Goal: Task Accomplishment & Management: Complete application form

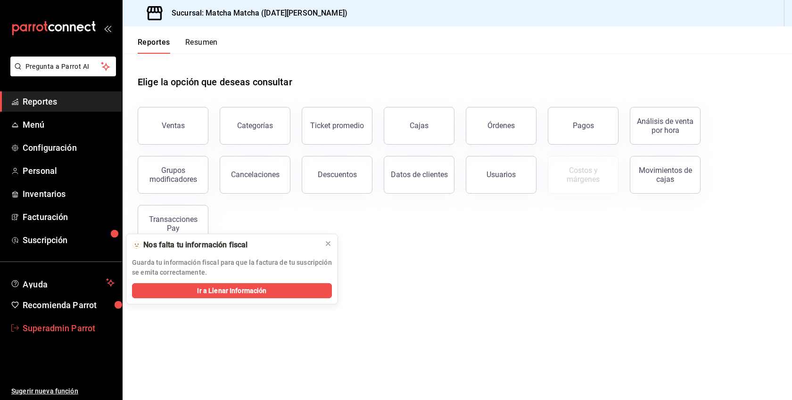
click at [37, 327] on span "Superadmin Parrot" at bounding box center [69, 328] width 92 height 13
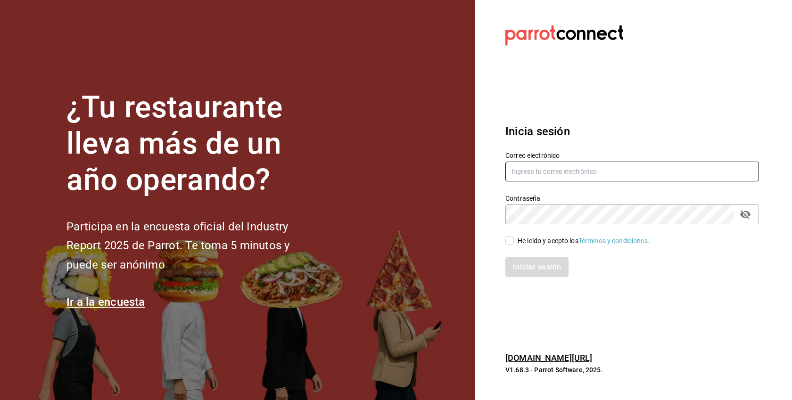
click at [613, 169] on input "text" at bounding box center [632, 172] width 254 height 20
click at [530, 242] on div "He leído y acepto los Términos y condiciones." at bounding box center [584, 241] width 132 height 10
click at [514, 242] on input "He leído y acepto los Términos y condiciones." at bounding box center [509, 241] width 8 height 8
checkbox input "true"
click at [538, 173] on input "text" at bounding box center [632, 172] width 254 height 20
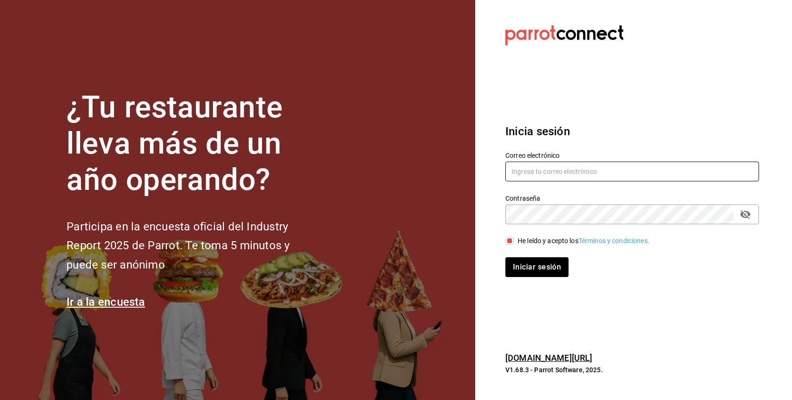
paste input "[EMAIL_ADDRESS][DOMAIN_NAME]"
type input "[EMAIL_ADDRESS][DOMAIN_NAME]"
click at [505, 257] on button "Iniciar sesión" at bounding box center [536, 267] width 63 height 20
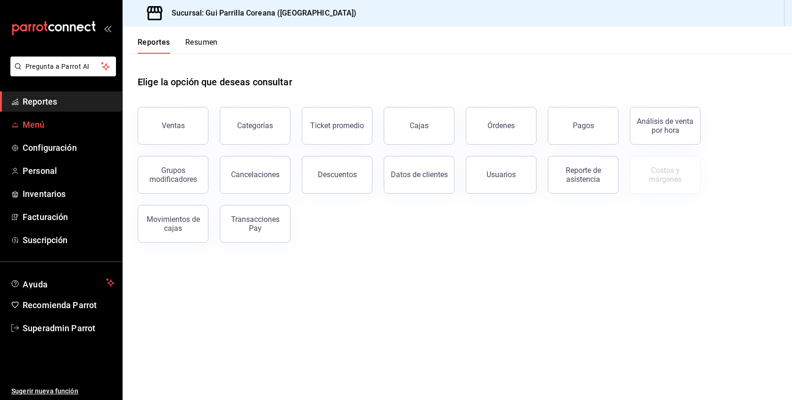
click at [53, 117] on link "Menú" at bounding box center [61, 125] width 122 height 20
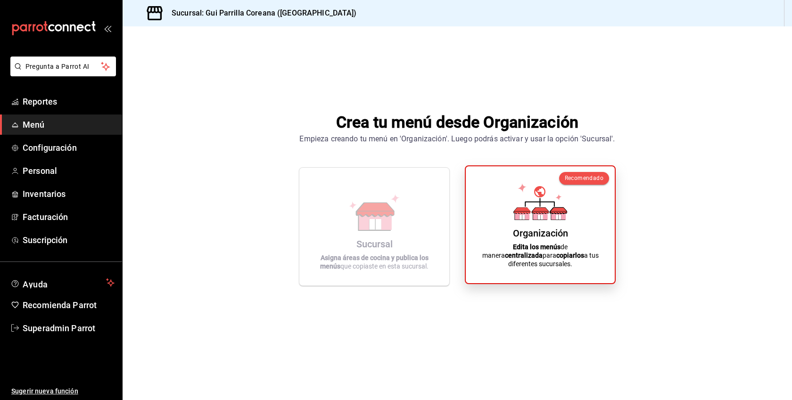
click at [509, 240] on div "Organización Edita los menús de manera centralizada para copiarlos a tus difere…" at bounding box center [540, 225] width 126 height 102
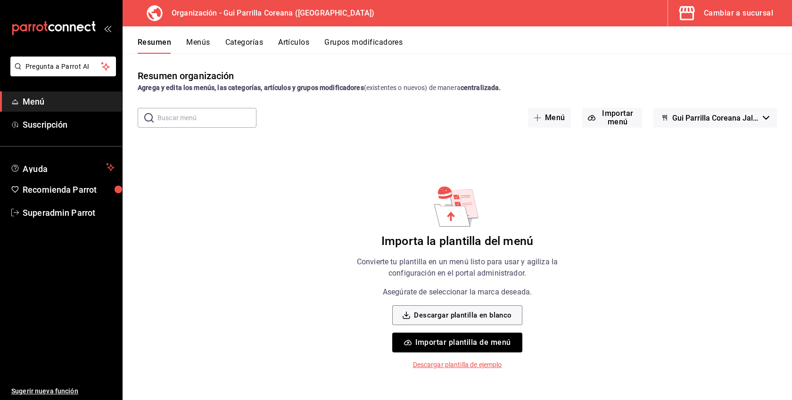
click at [743, 10] on div "Cambiar a sucursal" at bounding box center [738, 13] width 69 height 13
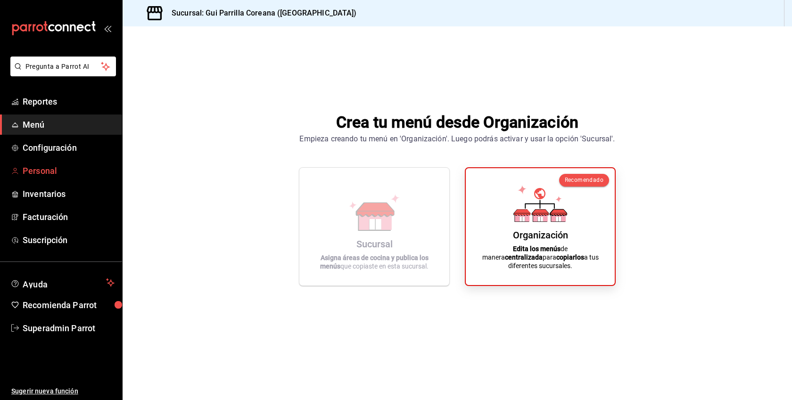
click at [38, 167] on span "Personal" at bounding box center [69, 171] width 92 height 13
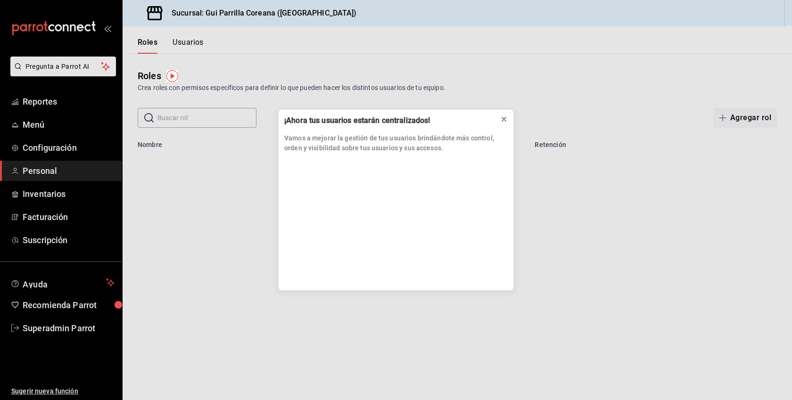
click at [504, 115] on div at bounding box center [504, 119] width 8 height 9
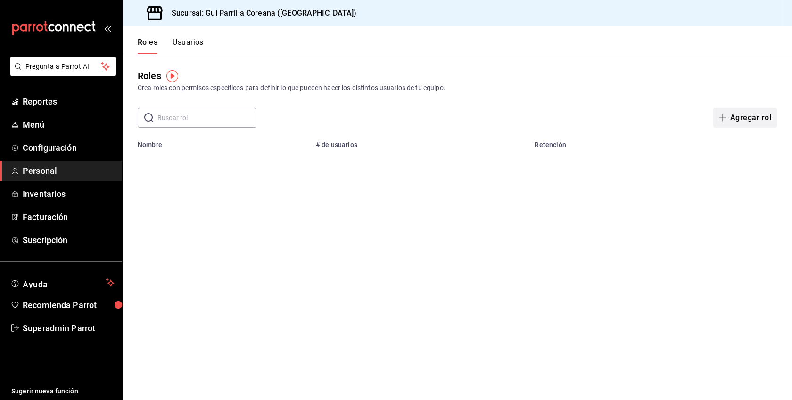
click at [756, 122] on button "Agregar rol" at bounding box center [745, 118] width 64 height 20
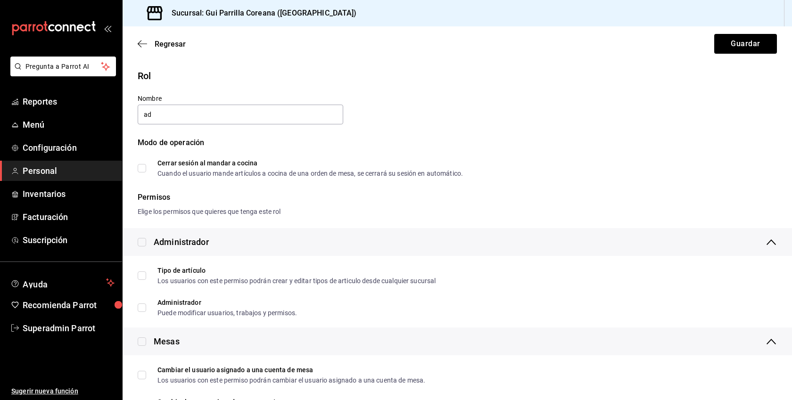
type input "Administrador"
click at [147, 239] on div "Administrador" at bounding box center [173, 242] width 71 height 13
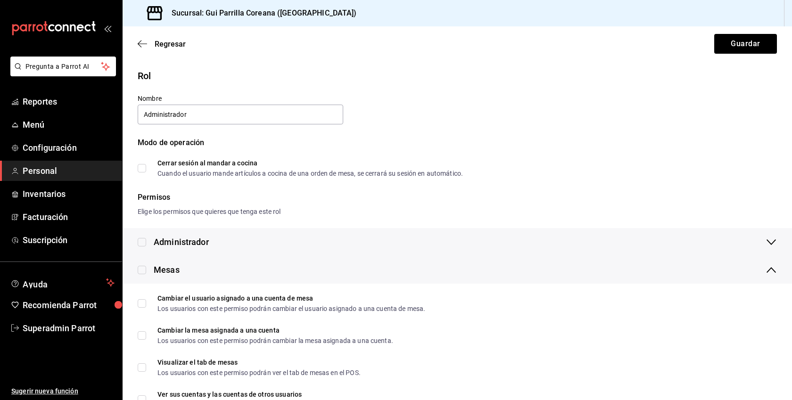
click at [147, 239] on div "Administrador" at bounding box center [173, 242] width 71 height 13
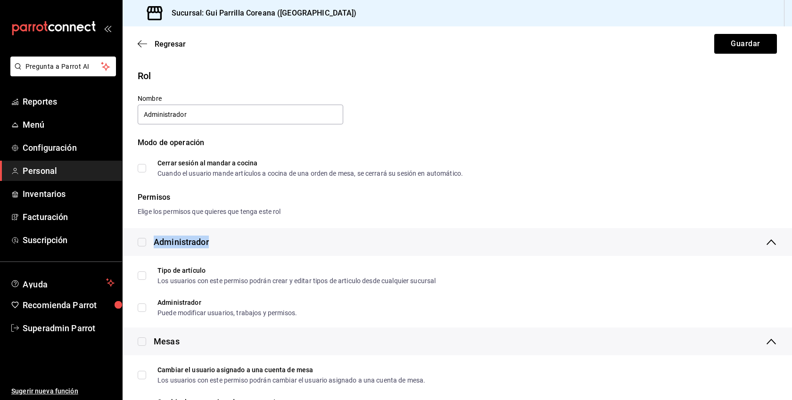
click at [141, 240] on input "checkbox" at bounding box center [142, 242] width 8 height 8
checkbox input "true"
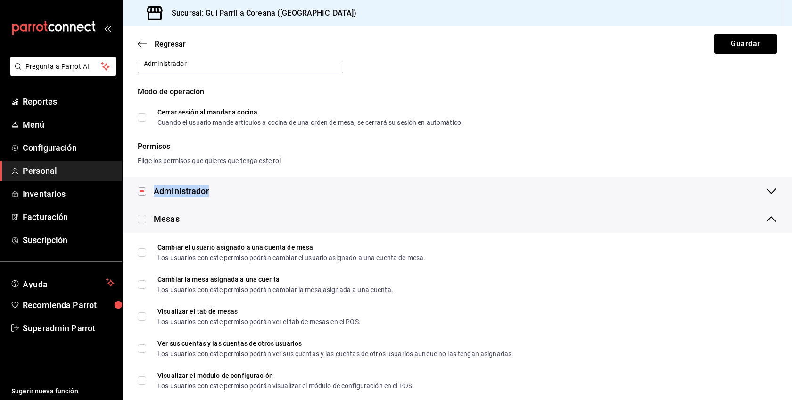
scroll to position [58, 0]
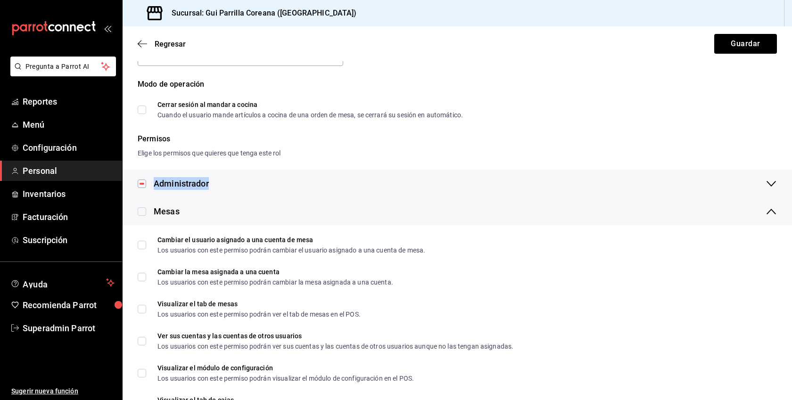
click at [144, 209] on input "checkbox" at bounding box center [142, 211] width 8 height 8
checkbox input "true"
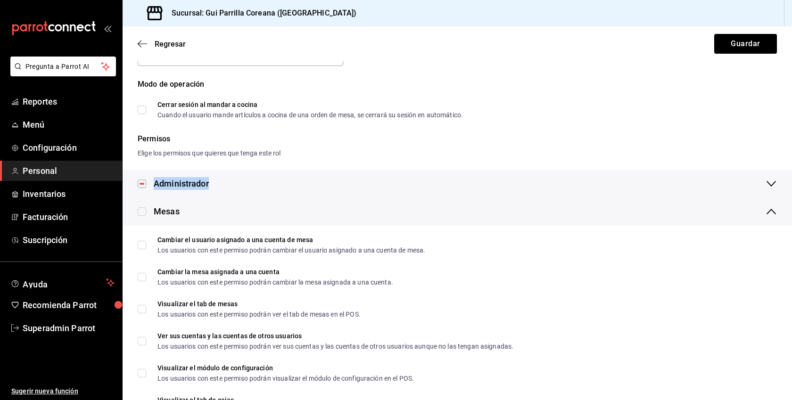
checkbox input "true"
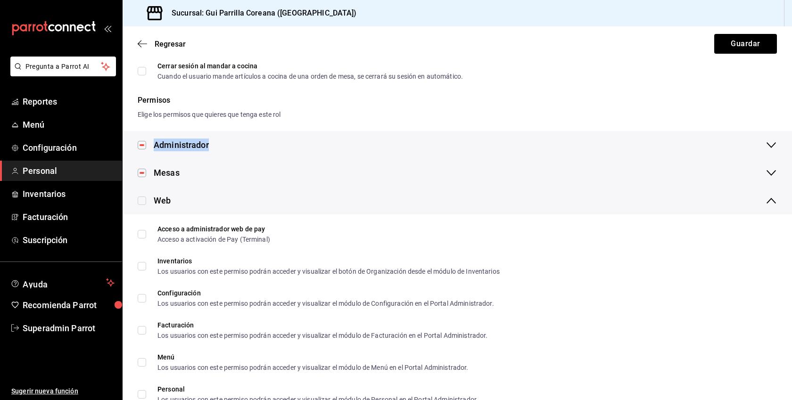
scroll to position [153, 0]
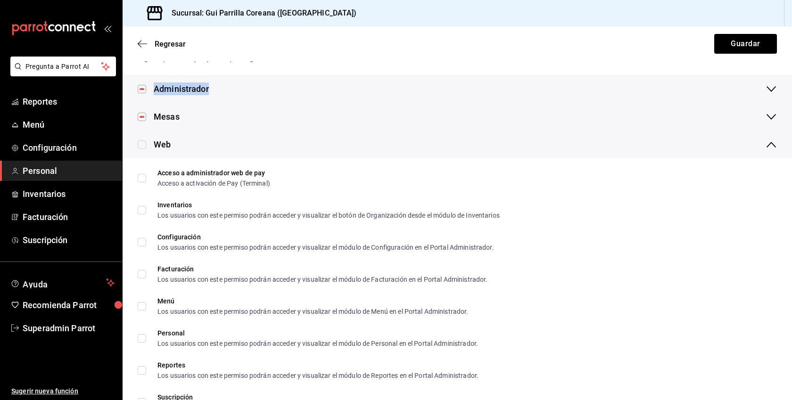
click at [140, 145] on input "checkbox" at bounding box center [142, 144] width 8 height 8
checkbox input "true"
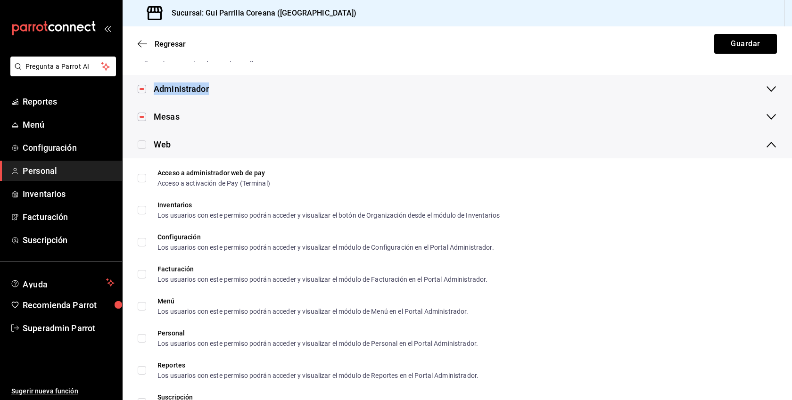
checkbox input "true"
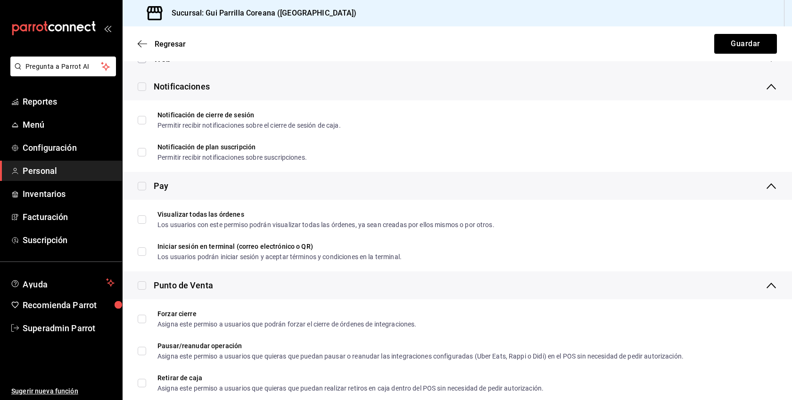
scroll to position [255, 0]
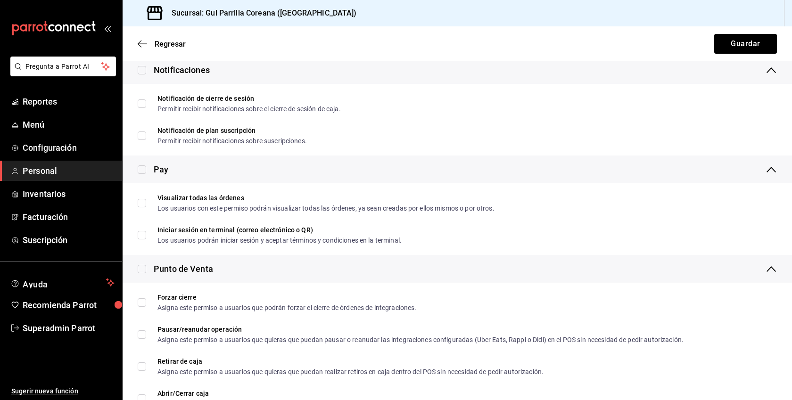
click at [142, 66] on input "checkbox" at bounding box center [142, 70] width 8 height 8
checkbox input "true"
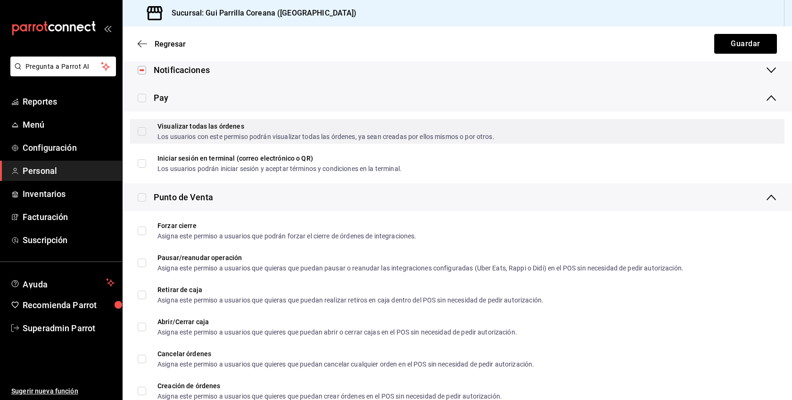
click at [144, 131] on input "Visualizar todas las órdenes Los usuarios con este permiso podrán visualizar to…" at bounding box center [142, 131] width 8 height 8
checkbox input "true"
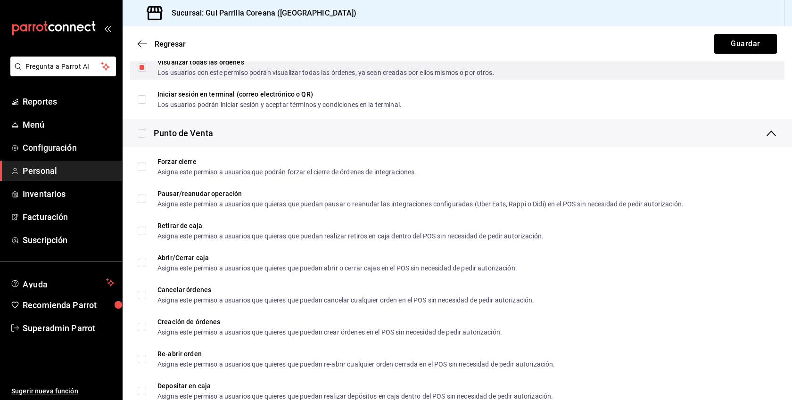
scroll to position [327, 0]
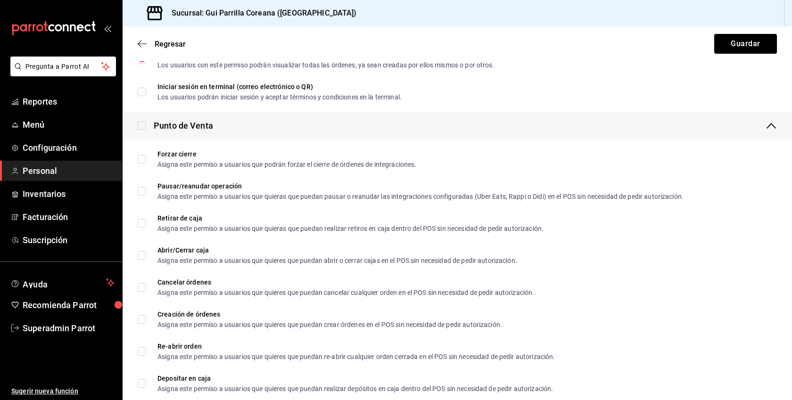
click at [144, 125] on input "checkbox" at bounding box center [142, 126] width 8 height 8
checkbox input "true"
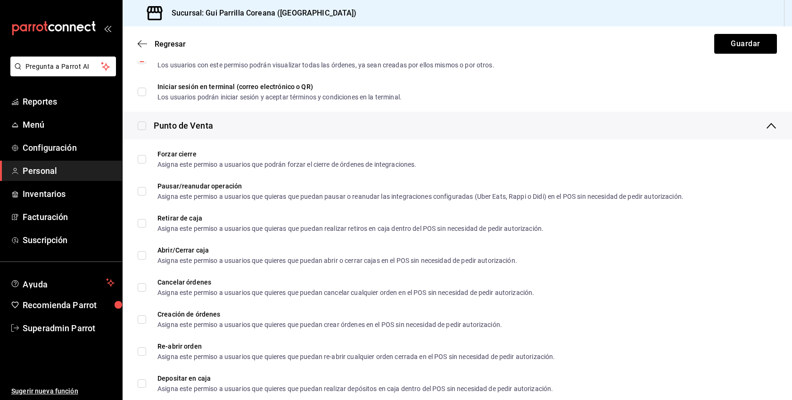
checkbox input "true"
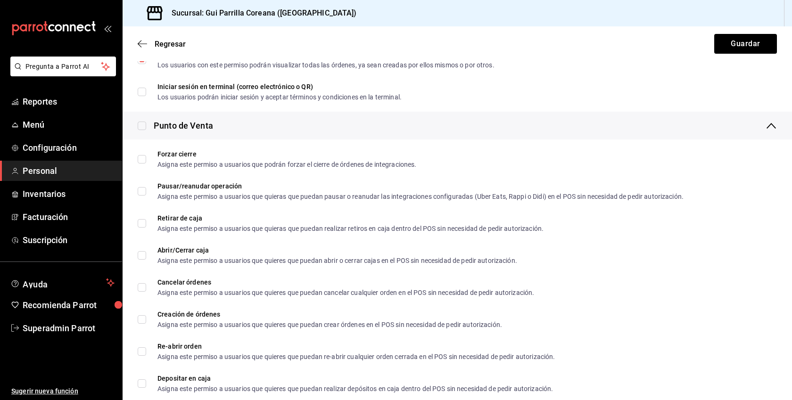
checkbox input "true"
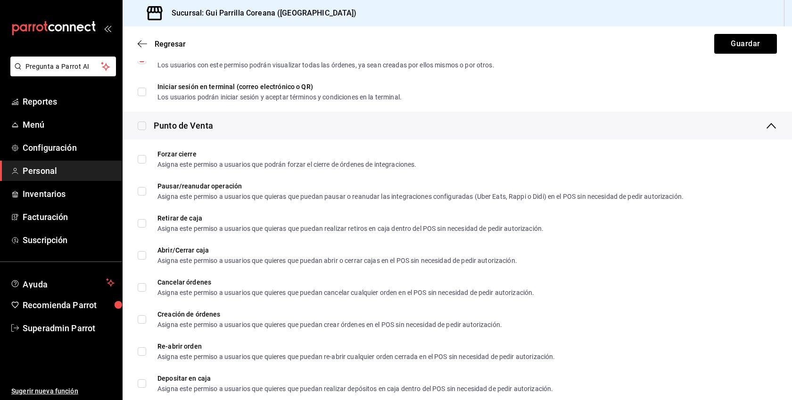
checkbox input "true"
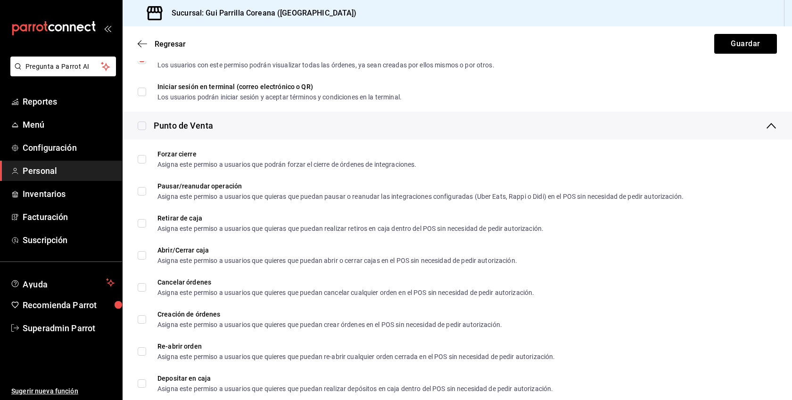
checkbox input "true"
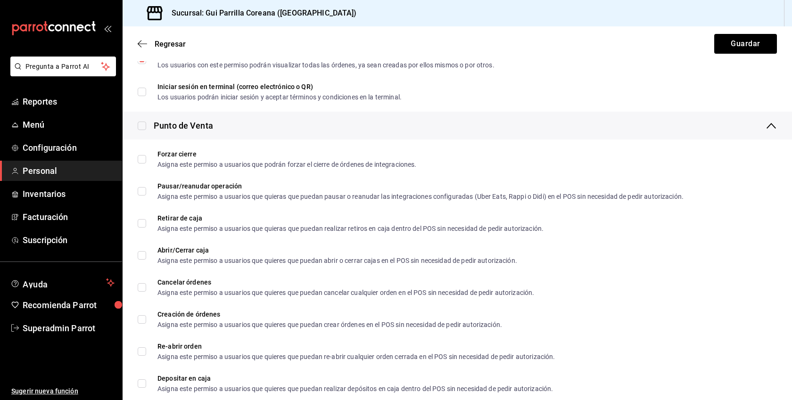
checkbox input "true"
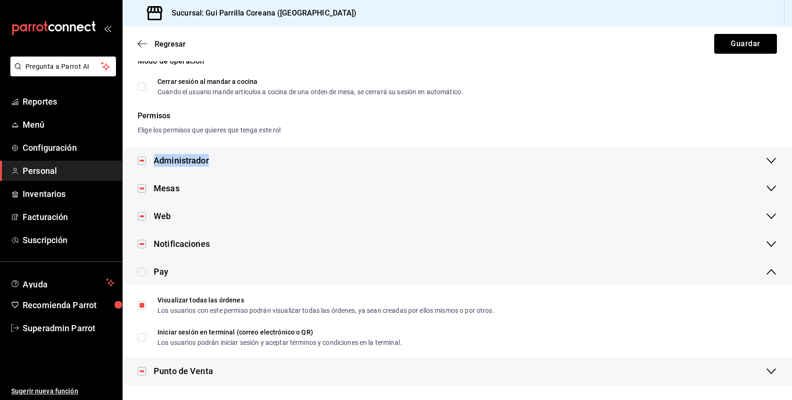
scroll to position [82, 0]
click at [177, 372] on div "Punto de Venta" at bounding box center [183, 371] width 59 height 13
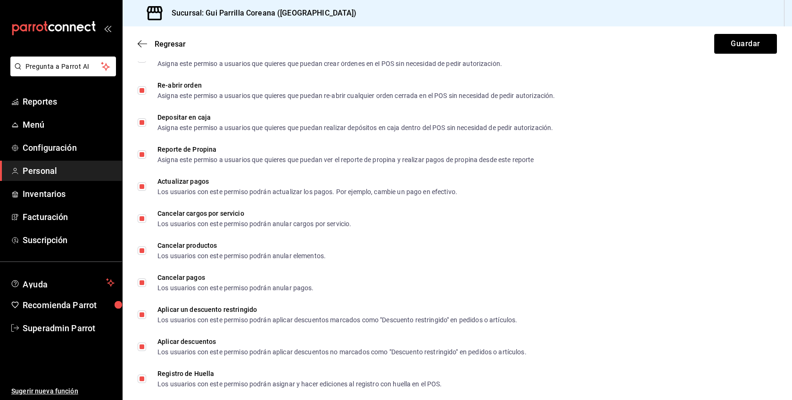
scroll to position [923, 0]
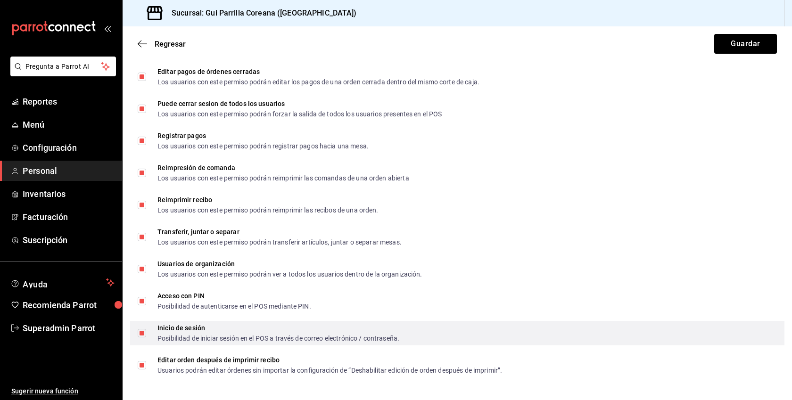
click at [183, 336] on div "Posibilidad de iniciar sesión en el POS a través de correo electrónico / contra…" at bounding box center [278, 338] width 242 height 7
checkbox input "false"
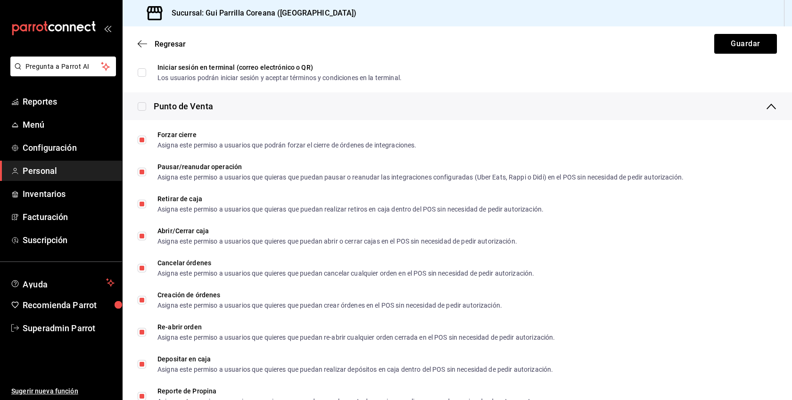
scroll to position [0, 0]
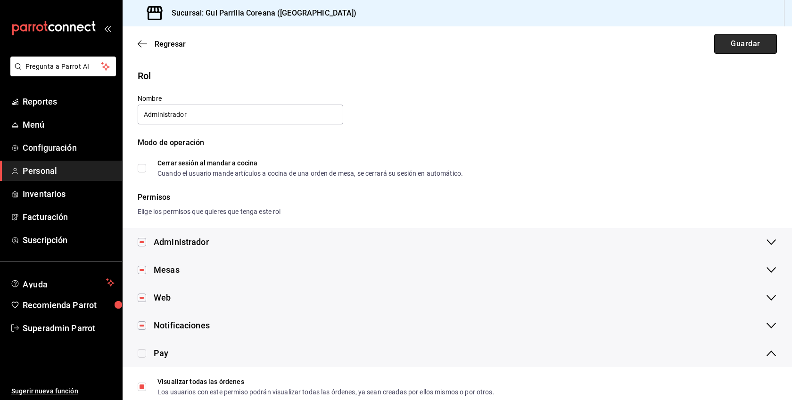
click at [746, 48] on button "Guardar" at bounding box center [745, 44] width 63 height 20
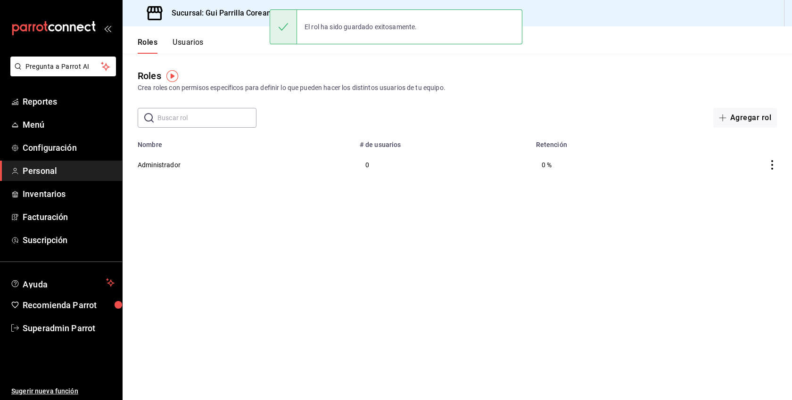
click at [176, 37] on div "Roles Usuarios" at bounding box center [163, 39] width 81 height 27
click at [191, 41] on button "Usuarios" at bounding box center [188, 46] width 31 height 16
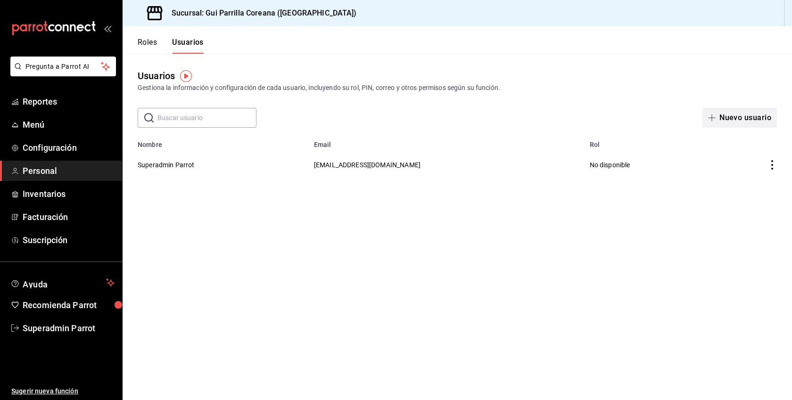
click at [739, 114] on button "Nuevo usuario" at bounding box center [739, 118] width 74 height 20
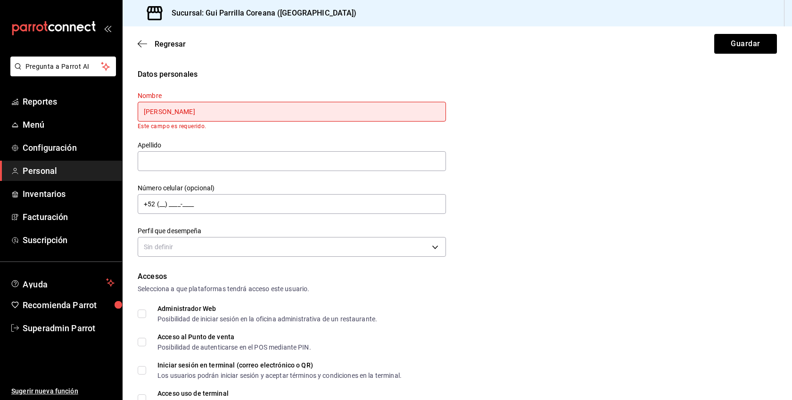
type input "[PERSON_NAME]"
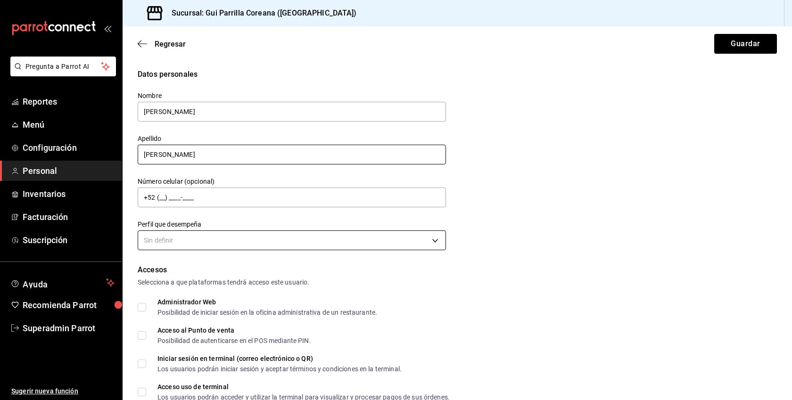
type input "[PERSON_NAME]"
click at [255, 248] on body "Pregunta a Parrot AI Reportes Menú Configuración Personal Inventarios Facturaci…" at bounding box center [396, 200] width 792 height 400
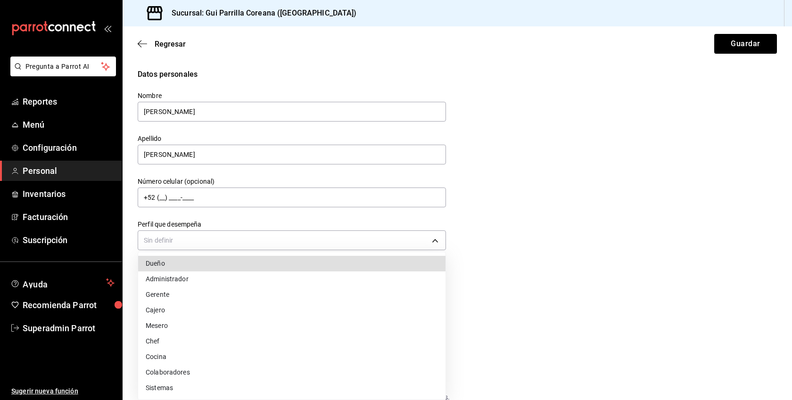
click at [190, 275] on li "Administrador" at bounding box center [291, 280] width 307 height 16
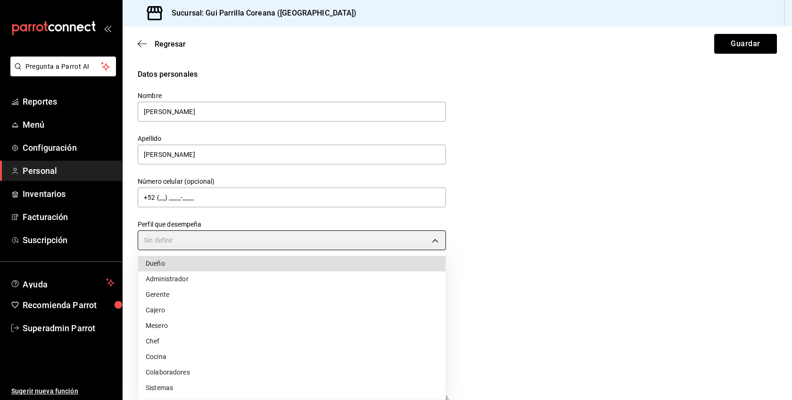
type input "ADMIN"
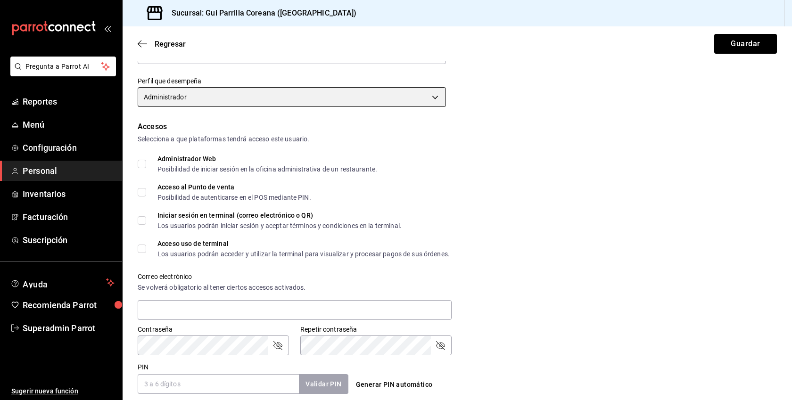
scroll to position [353, 0]
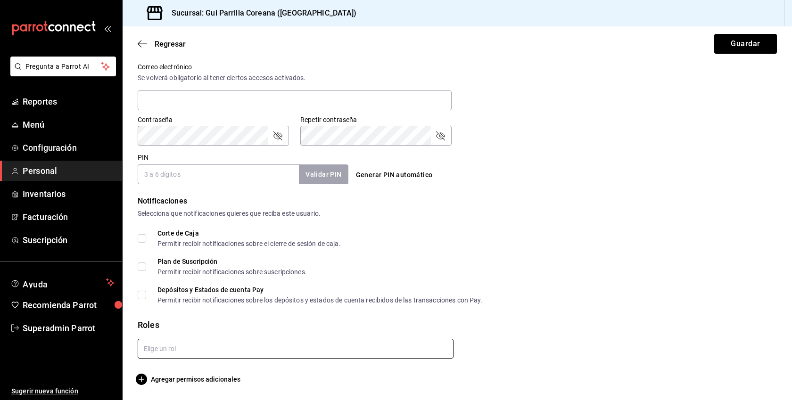
click at [182, 353] on input "text" at bounding box center [296, 349] width 316 height 20
click at [176, 372] on li "Administrador" at bounding box center [296, 370] width 316 height 16
checkbox input "true"
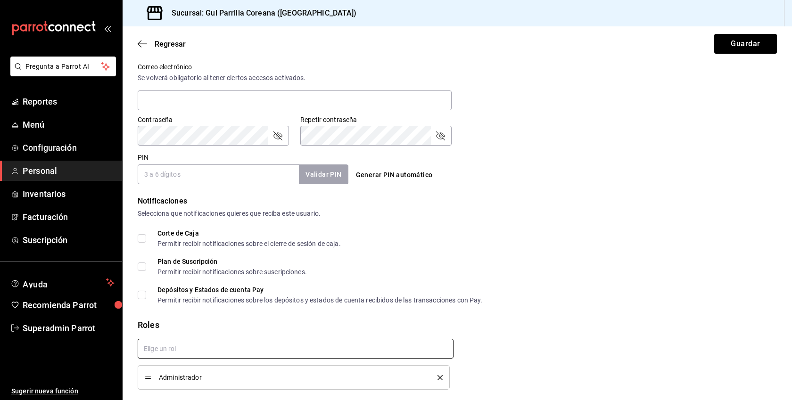
checkbox input "true"
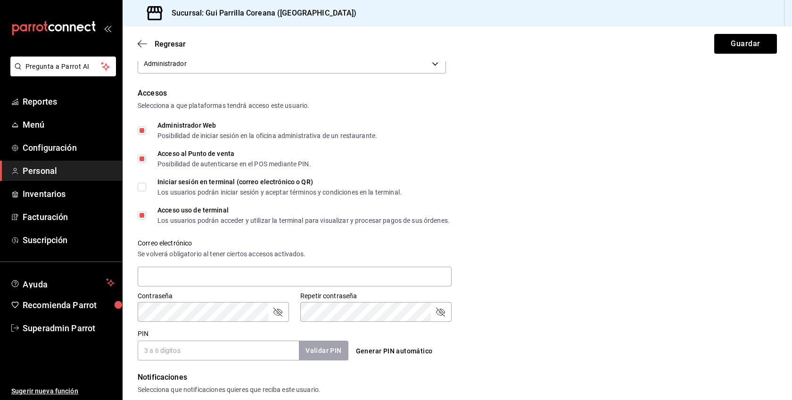
scroll to position [176, 0]
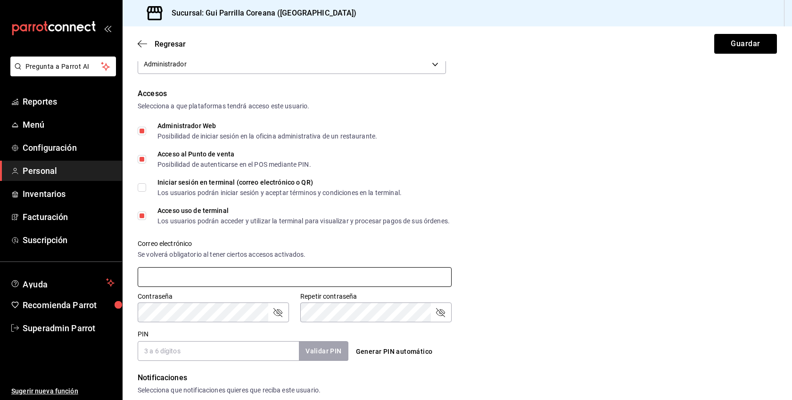
click at [233, 267] on input "text" at bounding box center [295, 277] width 314 height 20
paste input "[EMAIL_ADDRESS][DOMAIN_NAME]"
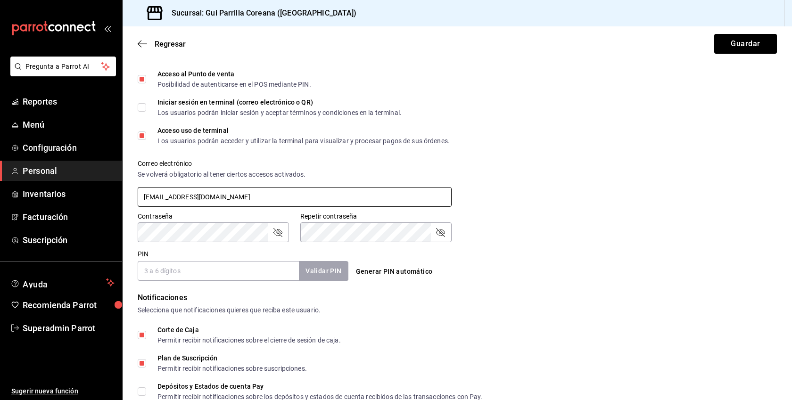
scroll to position [264, 0]
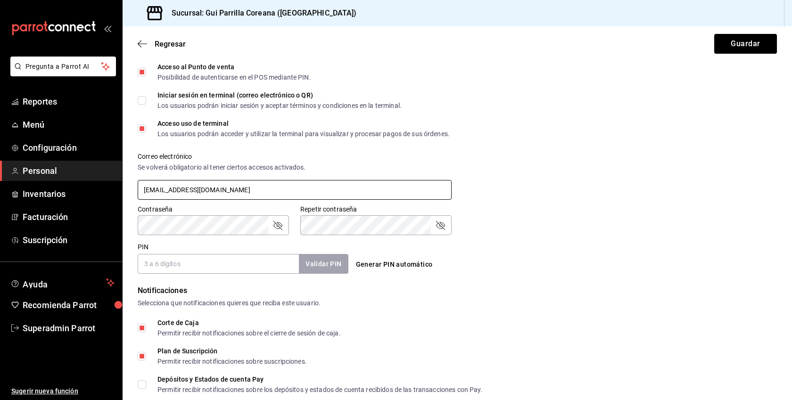
type input "[EMAIL_ADDRESS][DOMAIN_NAME]"
click at [220, 265] on input "PIN" at bounding box center [218, 264] width 161 height 20
type input "1234"
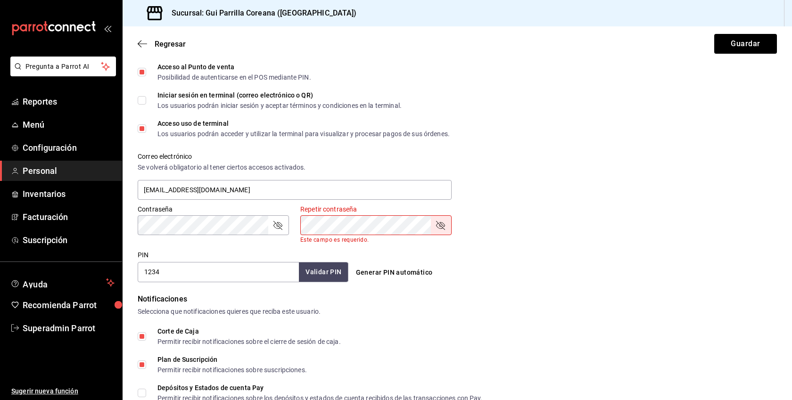
click at [273, 229] on icon "passwordField" at bounding box center [277, 225] width 11 height 11
click at [114, 222] on div "Pregunta a Parrot AI Reportes Menú Configuración Personal Inventarios Facturaci…" at bounding box center [396, 200] width 792 height 400
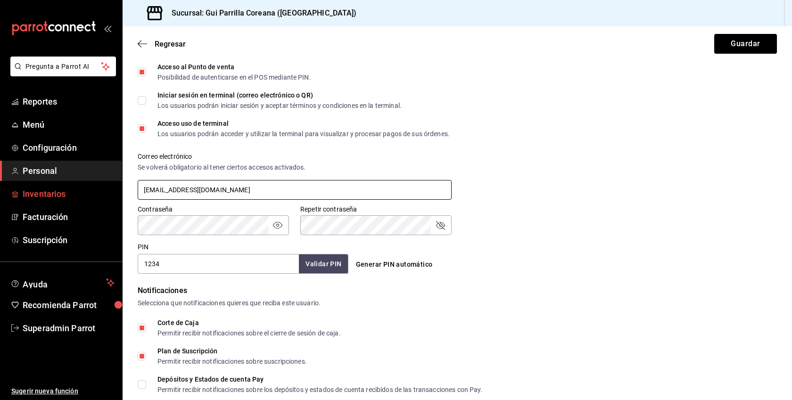
drag, startPoint x: 248, startPoint y: 189, endPoint x: 78, endPoint y: 185, distance: 170.2
click at [78, 185] on div "Pregunta a Parrot AI Reportes Menú Configuración Personal Inventarios Facturaci…" at bounding box center [396, 200] width 792 height 400
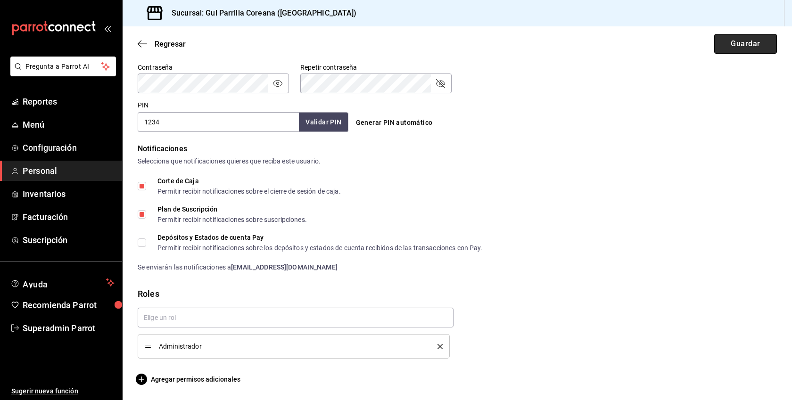
click at [753, 40] on button "Guardar" at bounding box center [745, 44] width 63 height 20
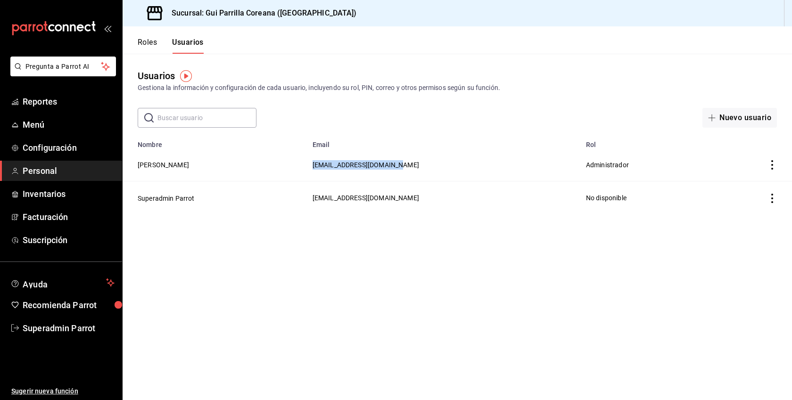
drag, startPoint x: 412, startPoint y: 165, endPoint x: 322, endPoint y: 164, distance: 90.5
click at [321, 164] on td "[EMAIL_ADDRESS][DOMAIN_NAME]" at bounding box center [443, 164] width 273 height 33
copy span "[EMAIL_ADDRESS][DOMAIN_NAME]"
click at [59, 148] on span "Configuración" at bounding box center [69, 147] width 92 height 13
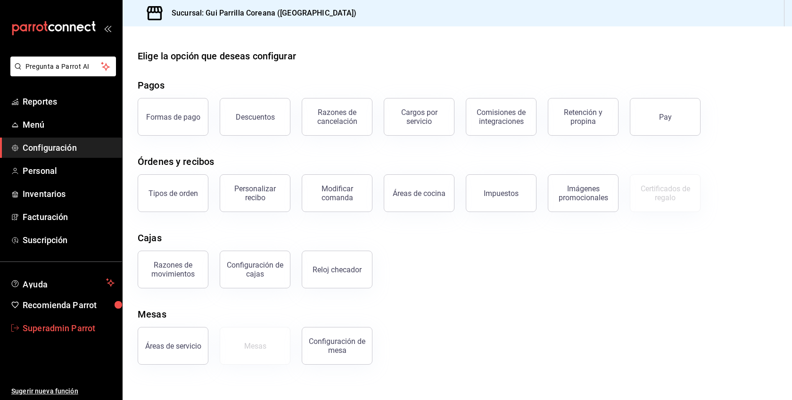
click at [80, 326] on span "Superadmin Parrot" at bounding box center [69, 328] width 92 height 13
